Goal: Task Accomplishment & Management: Manage account settings

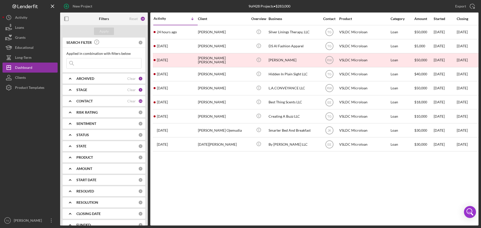
click at [93, 63] on input at bounding box center [104, 63] width 75 height 10
click at [27, 66] on div "Dashboard" at bounding box center [23, 68] width 17 height 11
click at [25, 60] on div "Long-Term" at bounding box center [23, 58] width 17 height 11
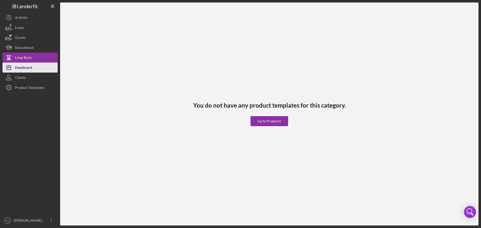
click at [21, 71] on div "Dashboard" at bounding box center [23, 68] width 17 height 11
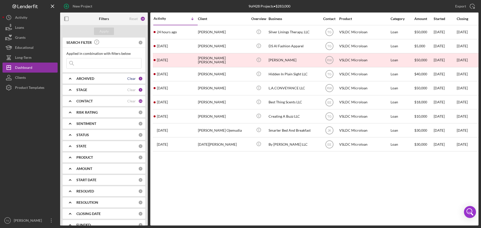
click at [130, 79] on div "Clear" at bounding box center [131, 79] width 9 height 4
click at [129, 90] on div "Clear" at bounding box center [131, 90] width 9 height 4
click at [127, 101] on div "Clear" at bounding box center [131, 101] width 9 height 4
click at [112, 64] on input at bounding box center [104, 63] width 75 height 10
click at [23, 78] on div "Clients" at bounding box center [20, 78] width 11 height 11
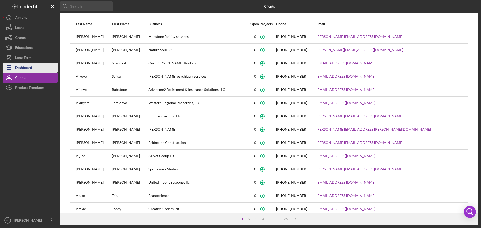
click at [25, 66] on div "Dashboard" at bounding box center [23, 68] width 17 height 11
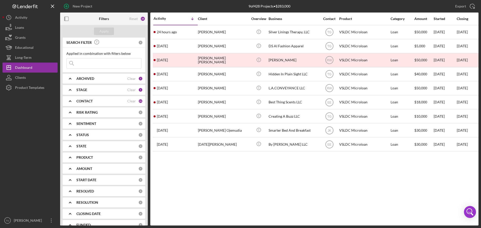
click at [116, 64] on input at bounding box center [104, 63] width 75 height 10
type input "a"
type input "[PERSON_NAME]"
click at [107, 28] on div "Apply" at bounding box center [104, 32] width 9 height 8
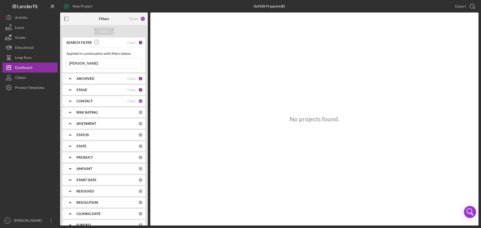
click at [97, 63] on input "[PERSON_NAME]" at bounding box center [104, 63] width 75 height 10
click at [130, 43] on div "Clear" at bounding box center [131, 43] width 9 height 4
click at [130, 78] on div "Clear" at bounding box center [131, 79] width 9 height 4
click at [130, 90] on div "Clear" at bounding box center [131, 90] width 9 height 4
click at [131, 101] on div "Clear" at bounding box center [131, 101] width 9 height 4
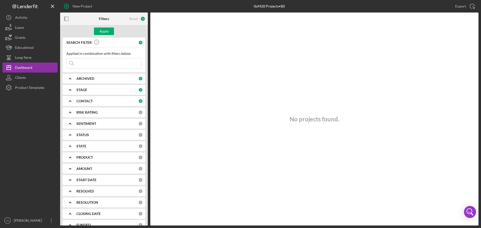
click at [104, 64] on input at bounding box center [104, 63] width 75 height 10
type input "g"
type input "brown"
click at [102, 32] on div "Apply" at bounding box center [104, 32] width 9 height 8
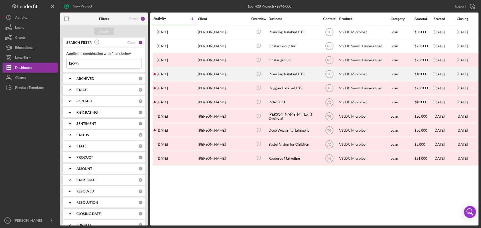
click at [219, 79] on div "[PERSON_NAME] II" at bounding box center [223, 74] width 50 height 13
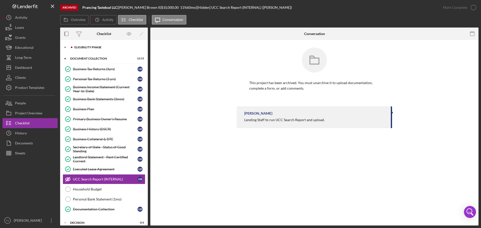
click at [94, 48] on div "Eligibility Phase" at bounding box center [107, 47] width 67 height 3
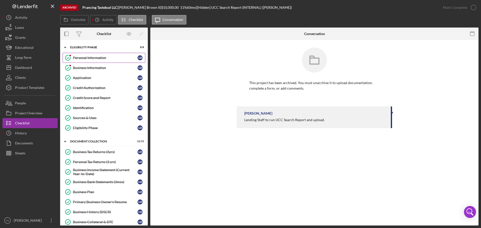
click at [86, 59] on div "Personal Information" at bounding box center [105, 58] width 65 height 4
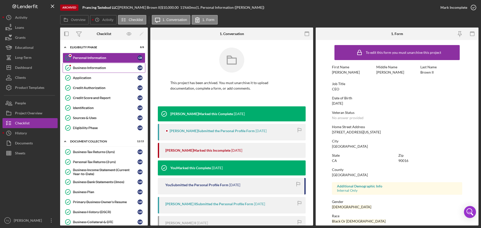
click at [92, 69] on div "Business Information" at bounding box center [105, 68] width 65 height 4
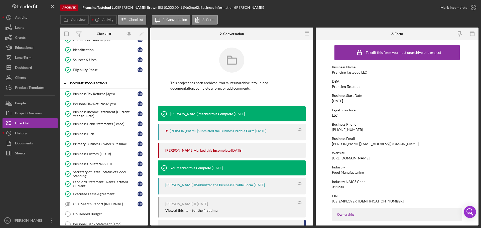
scroll to position [50, 0]
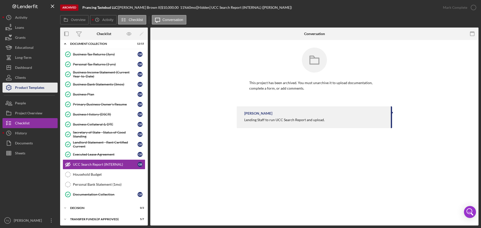
scroll to position [111, 0]
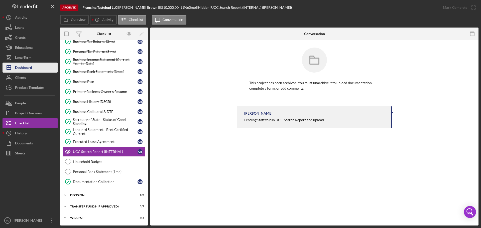
click at [24, 68] on div "Dashboard" at bounding box center [23, 68] width 17 height 11
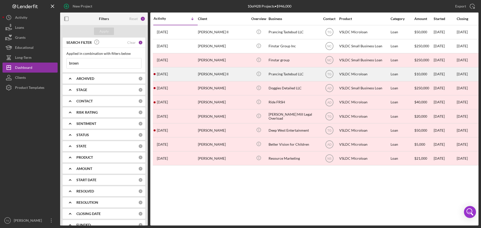
click at [203, 77] on div "[PERSON_NAME] II" at bounding box center [223, 74] width 50 height 13
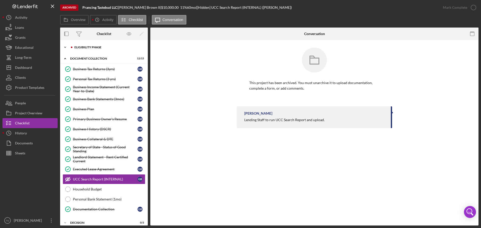
click at [83, 48] on div "Eligibility Phase" at bounding box center [107, 47] width 67 height 3
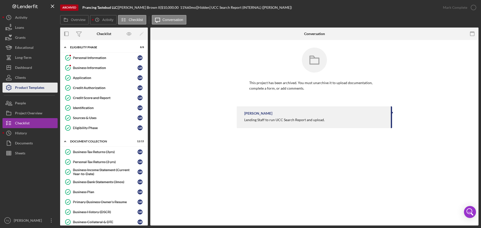
click at [34, 90] on div "Product Templates" at bounding box center [29, 88] width 29 height 11
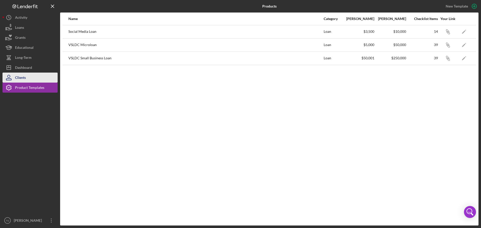
click at [26, 76] on button "Clients" at bounding box center [30, 78] width 55 height 10
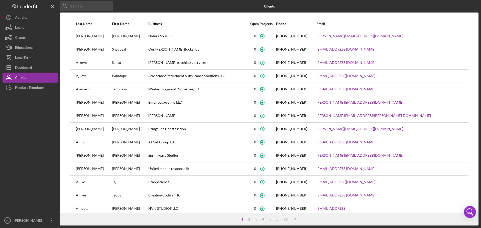
scroll to position [21, 0]
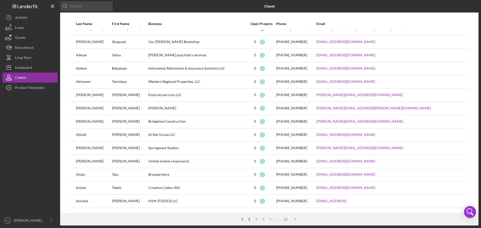
click at [251, 219] on div "2" at bounding box center [249, 220] width 7 height 4
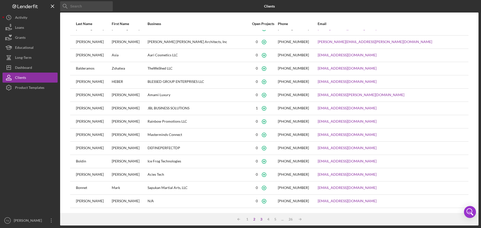
click at [261, 219] on div "3" at bounding box center [261, 220] width 7 height 4
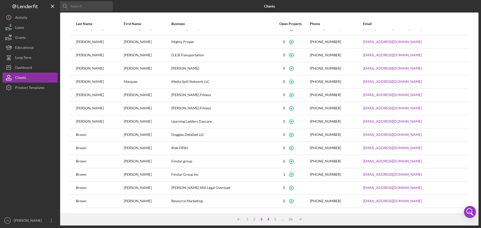
click at [270, 219] on div "4" at bounding box center [268, 220] width 7 height 4
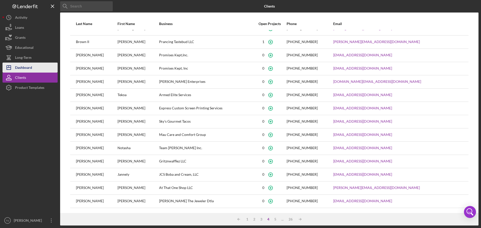
click at [32, 66] on div "Dashboard" at bounding box center [23, 68] width 17 height 11
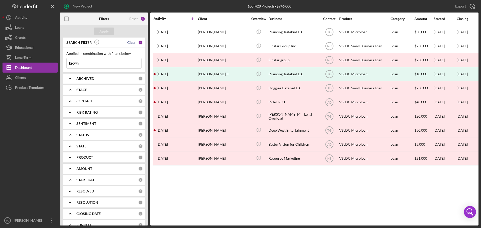
click at [133, 43] on div "Clear" at bounding box center [131, 43] width 9 height 4
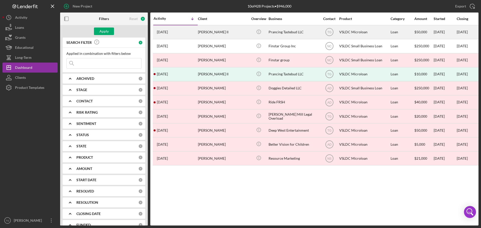
click at [213, 30] on div "[PERSON_NAME] II" at bounding box center [223, 32] width 50 height 13
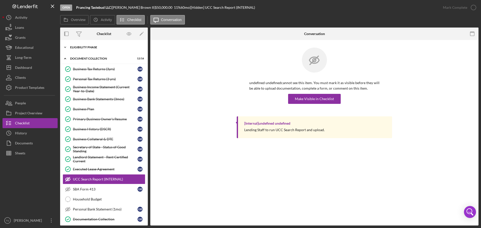
click at [98, 49] on div "Icon/Expander Eligibility Phase 9 / 9" at bounding box center [104, 47] width 88 height 10
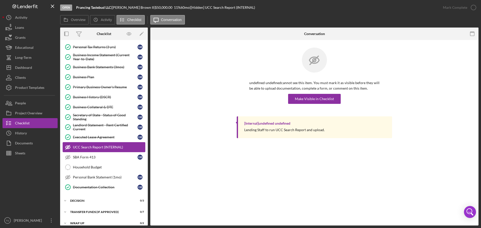
scroll to position [125, 0]
click at [97, 187] on div "Documentation Collection" at bounding box center [105, 187] width 65 height 4
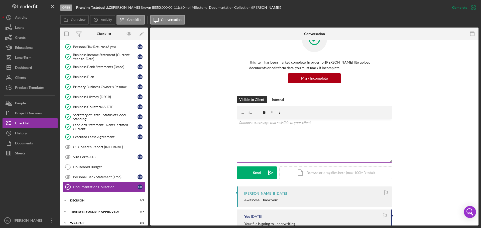
scroll to position [25, 0]
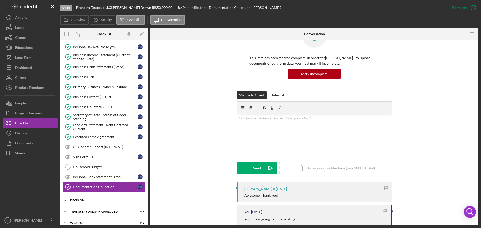
click at [82, 201] on div "Decision" at bounding box center [105, 200] width 71 height 3
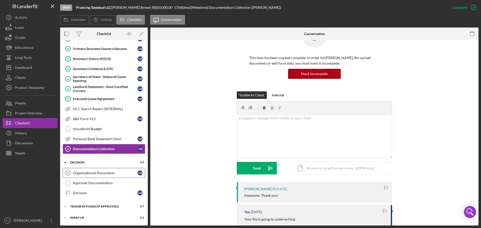
click at [108, 174] on div "Organizational Documents" at bounding box center [105, 173] width 65 height 4
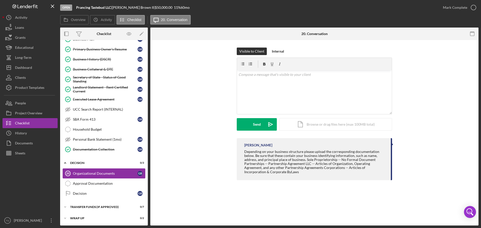
scroll to position [163, 0]
click at [95, 183] on div "Approval Documentation" at bounding box center [109, 183] width 72 height 4
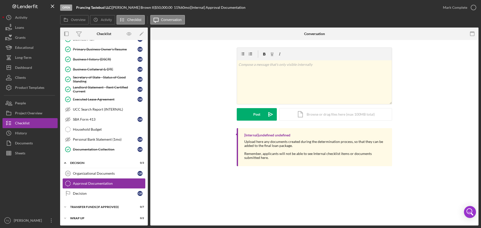
scroll to position [163, 0]
click at [87, 191] on div "Decision" at bounding box center [105, 193] width 65 height 4
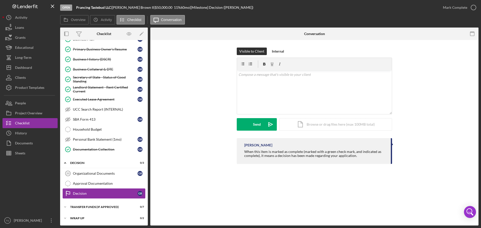
scroll to position [163, 0]
click at [84, 170] on link "Organizational Documents 20 Organizational Documents G B" at bounding box center [104, 173] width 83 height 10
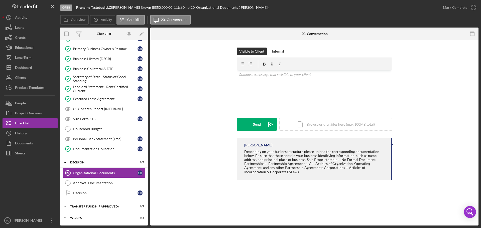
click at [92, 193] on div "Decision" at bounding box center [105, 193] width 65 height 4
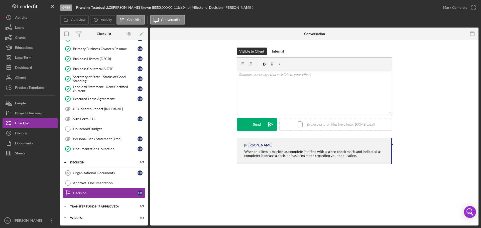
click at [260, 74] on p at bounding box center [315, 75] width 152 height 6
click at [278, 53] on div "Internal" at bounding box center [278, 52] width 12 height 8
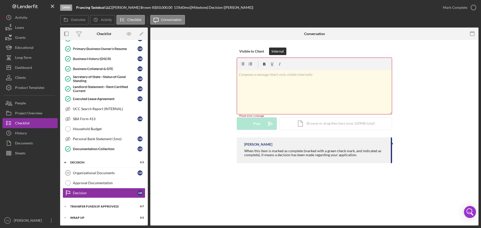
click at [266, 74] on p at bounding box center [315, 75] width 152 height 6
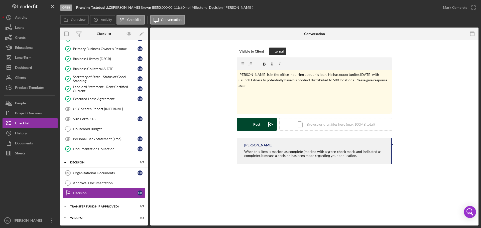
click at [260, 125] on div "Post" at bounding box center [257, 124] width 7 height 13
